Goal: Communication & Community: Answer question/provide support

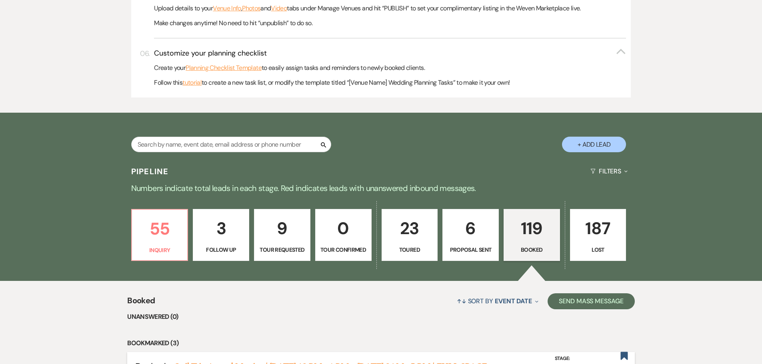
scroll to position [480, 0]
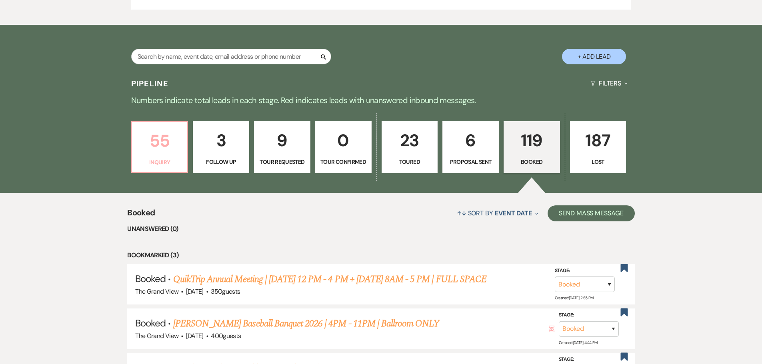
click at [150, 131] on p "55" at bounding box center [160, 141] width 46 height 27
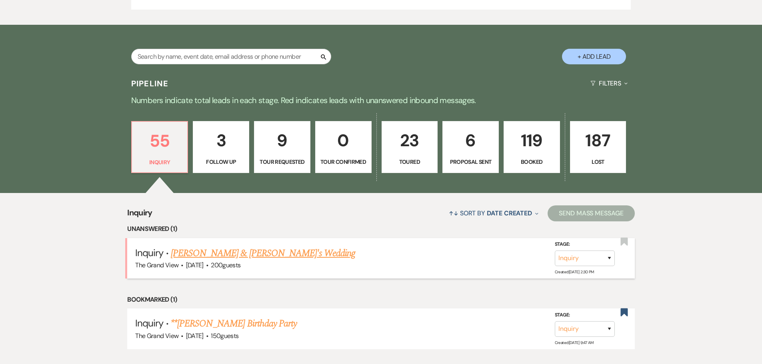
click at [209, 249] on link "[PERSON_NAME] & [PERSON_NAME]'s Wedding" at bounding box center [263, 253] width 185 height 14
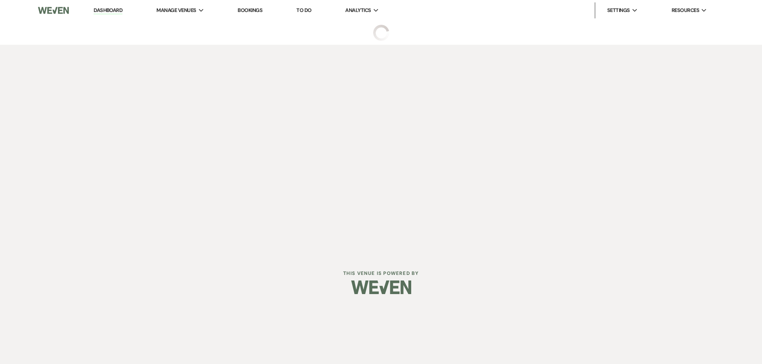
select select "5"
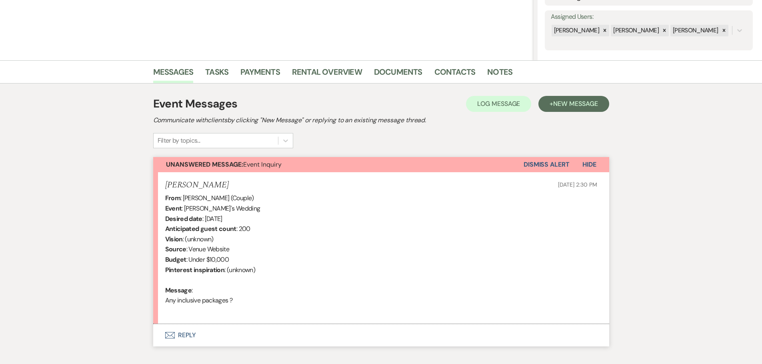
scroll to position [186, 0]
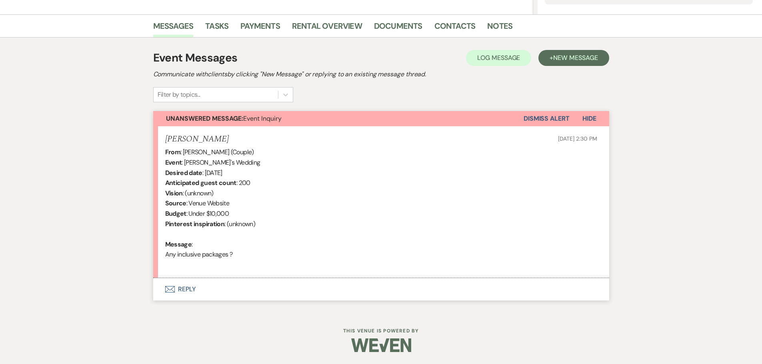
click at [190, 288] on button "Envelope Reply" at bounding box center [381, 289] width 456 height 22
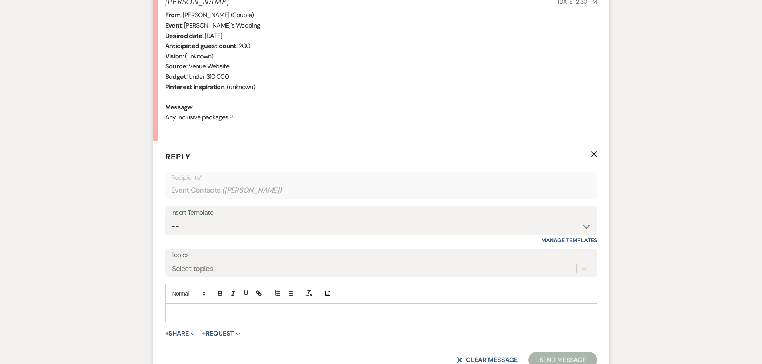
scroll to position [368, 0]
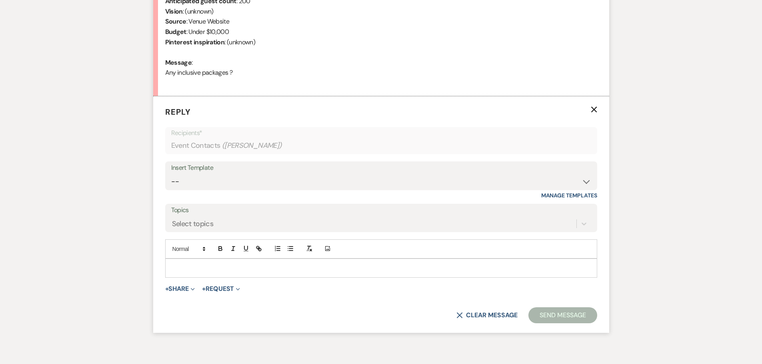
click at [271, 174] on div "Insert Template" at bounding box center [381, 168] width 420 height 12
click at [276, 185] on select "-- Weven Planning Portal Introduction (Booked Events) Initial Inquiry Response …" at bounding box center [381, 182] width 420 height 16
select select "5070"
click at [171, 174] on select "-- Weven Planning Portal Introduction (Booked Events) Initial Inquiry Response …" at bounding box center [381, 182] width 420 height 16
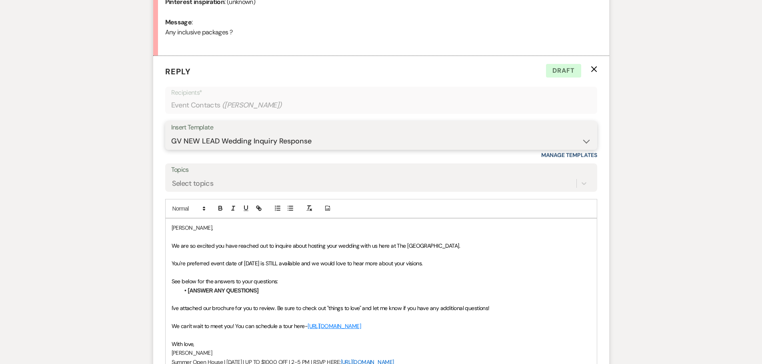
scroll to position [449, 0]
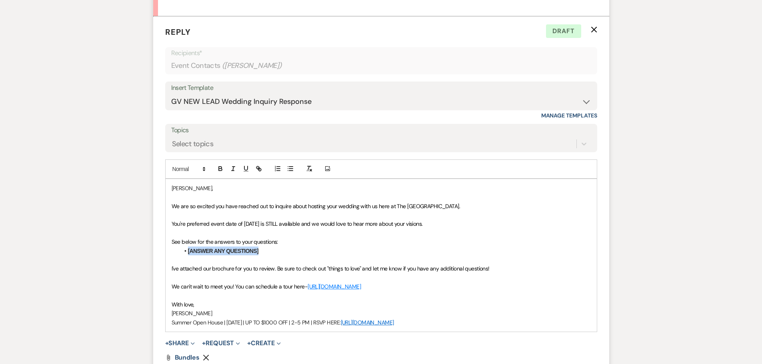
drag, startPoint x: 286, startPoint y: 252, endPoint x: 176, endPoint y: 250, distance: 110.5
click at [176, 250] on div "[PERSON_NAME], We are so excited you have reached out to inquire about hosting …" at bounding box center [381, 255] width 431 height 153
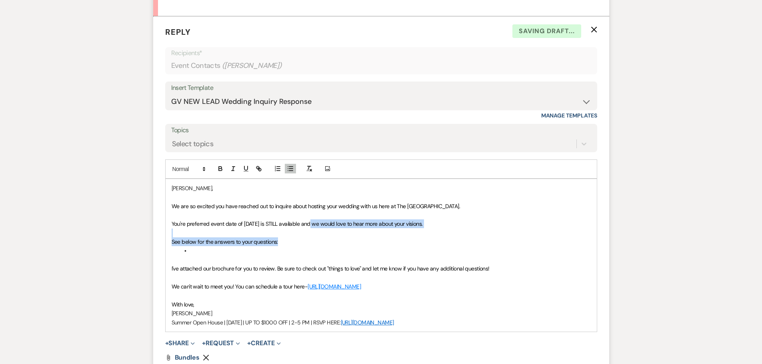
drag, startPoint x: 277, startPoint y: 254, endPoint x: 311, endPoint y: 226, distance: 44.4
click at [311, 226] on div "[PERSON_NAME], We are so excited you have reached out to inquire about hosting …" at bounding box center [381, 255] width 431 height 153
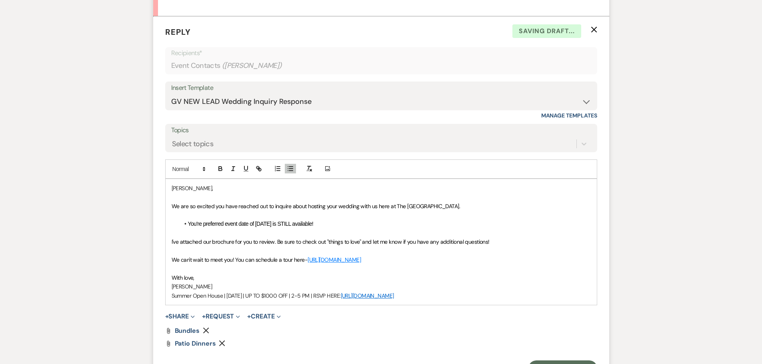
click at [188, 224] on span "You're preferred event date of [DATE] is STILL available!" at bounding box center [251, 224] width 126 height 6
click at [322, 220] on p "You're preferred event date of [DATE] is STILL available!" at bounding box center [381, 224] width 419 height 9
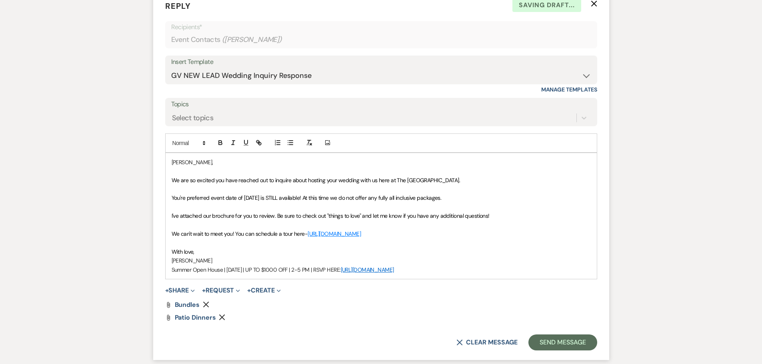
scroll to position [489, 0]
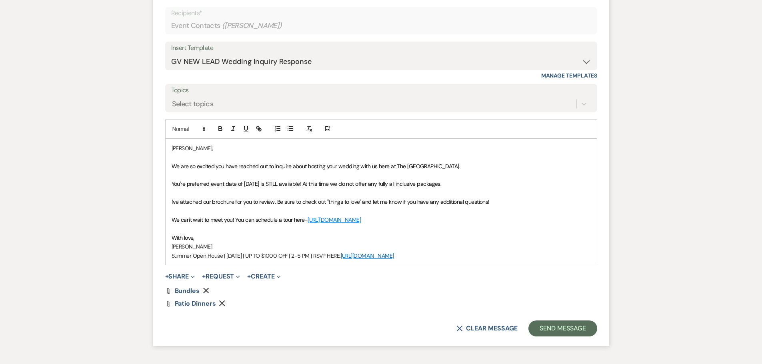
click at [221, 306] on icon "Remove" at bounding box center [222, 303] width 6 height 6
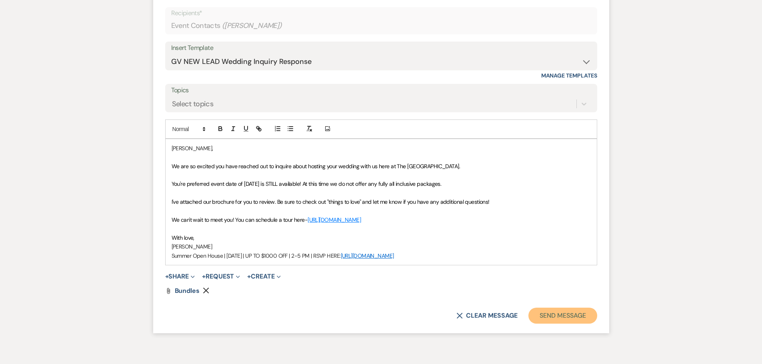
click at [565, 311] on button "Send Message" at bounding box center [563, 316] width 68 height 16
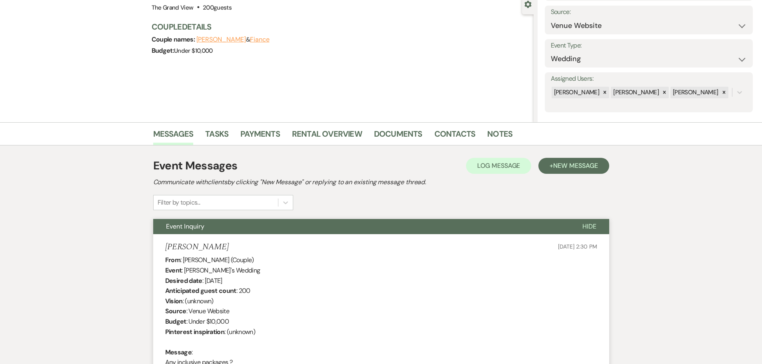
scroll to position [0, 0]
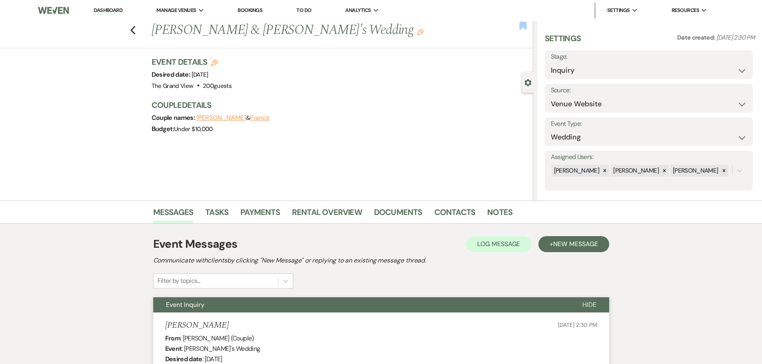
click at [526, 26] on use "button" at bounding box center [522, 26] width 7 height 8
click at [139, 32] on div "Previous [PERSON_NAME] & [PERSON_NAME]'s Wedding Edit Bookmark" at bounding box center [265, 35] width 538 height 28
click at [135, 32] on use "button" at bounding box center [132, 30] width 5 height 9
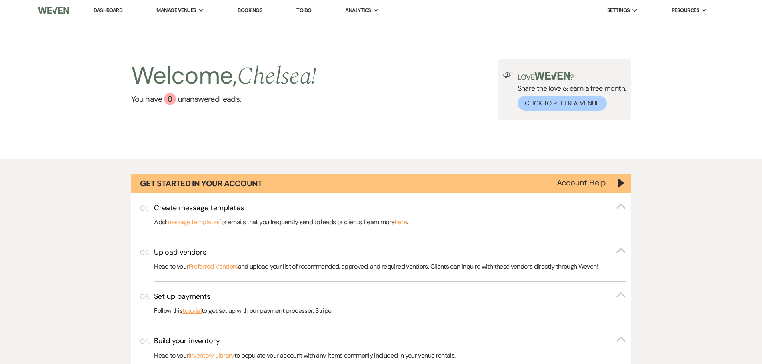
click at [306, 8] on link "To Do" at bounding box center [303, 10] width 15 height 7
